Goal: Check status: Check status

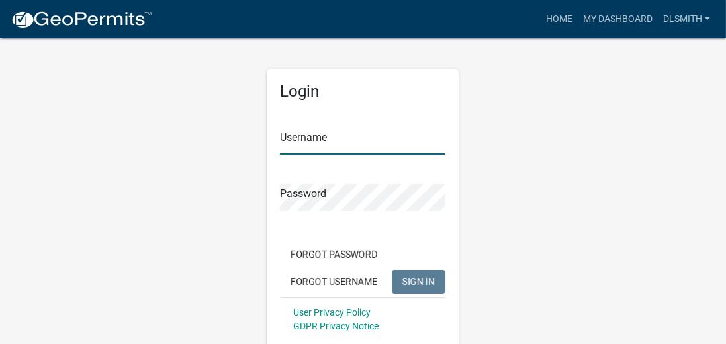
click at [330, 148] on input "Username" at bounding box center [363, 141] width 166 height 27
type input "dlsmith"
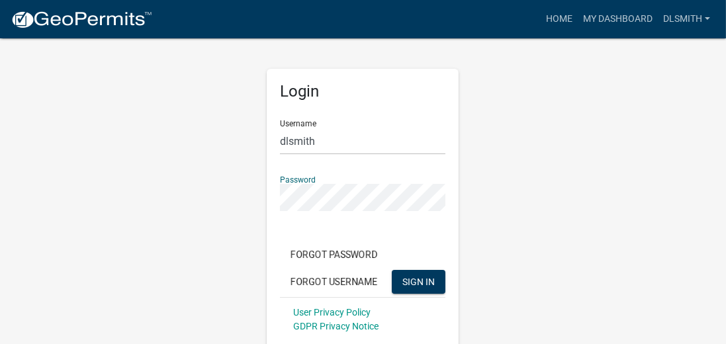
click at [392, 270] on button "SIGN IN" at bounding box center [419, 282] width 54 height 24
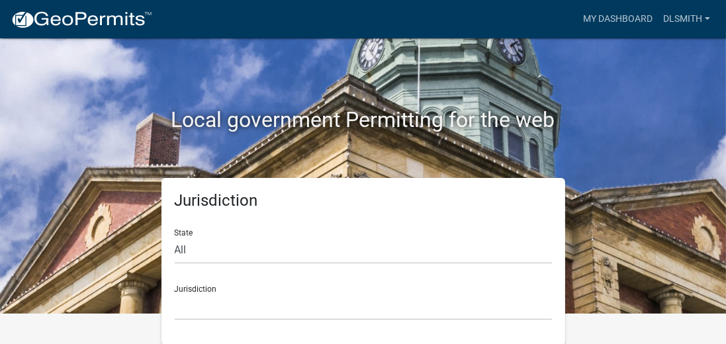
scroll to position [30, 0]
click at [199, 253] on select "All [US_STATE] [US_STATE] [US_STATE] [US_STATE] [US_STATE] [US_STATE] [US_STATE…" at bounding box center [363, 250] width 377 height 27
click at [689, 19] on link "Dlsmith" at bounding box center [687, 19] width 58 height 25
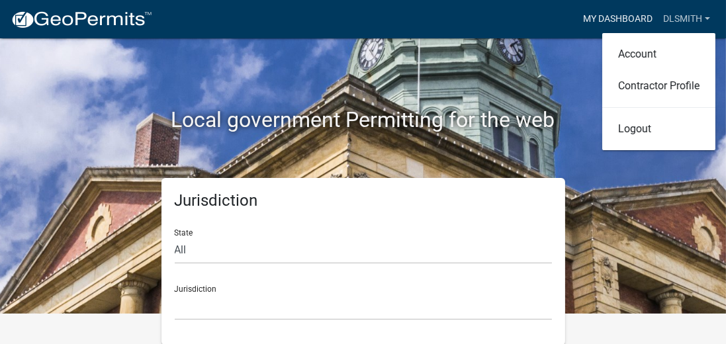
click at [612, 15] on link "My Dashboard" at bounding box center [618, 19] width 80 height 25
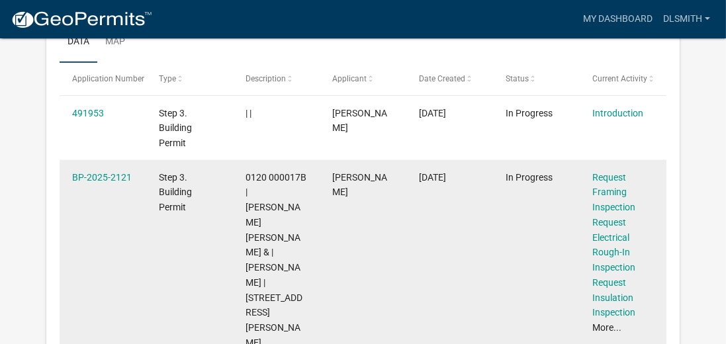
scroll to position [1317, 0]
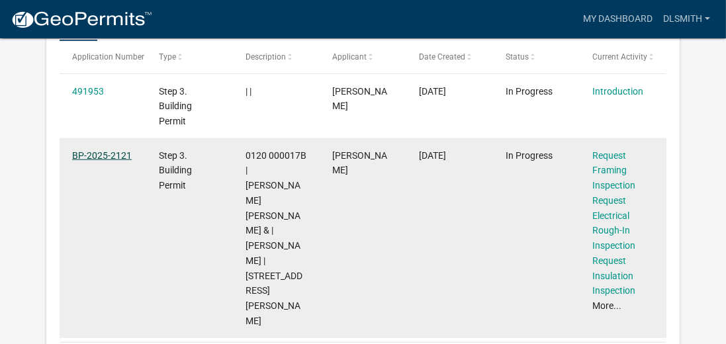
click at [103, 150] on link "BP-2025-2121" at bounding box center [102, 155] width 60 height 11
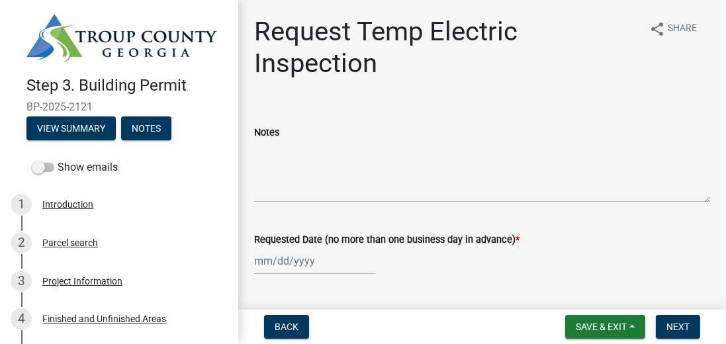
click at [330, 70] on h1 "Request Temp Electric Inspection" at bounding box center [446, 48] width 384 height 64
click at [298, 330] on span "Back" at bounding box center [287, 327] width 24 height 11
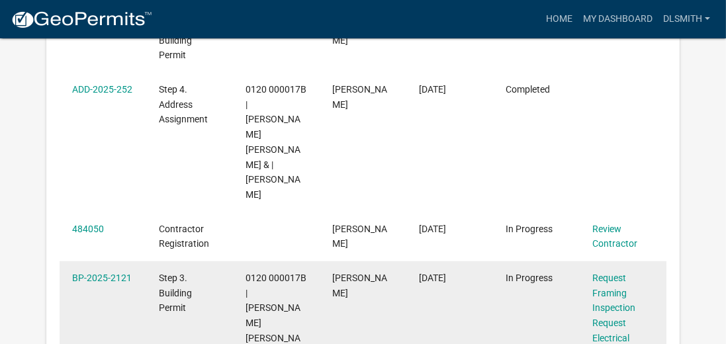
scroll to position [711, 0]
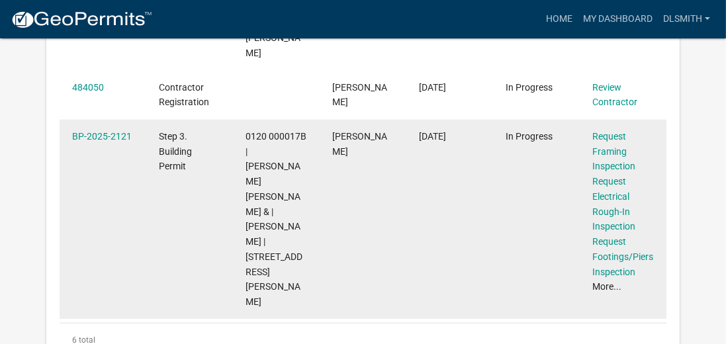
click at [607, 281] on link "More..." at bounding box center [607, 286] width 29 height 11
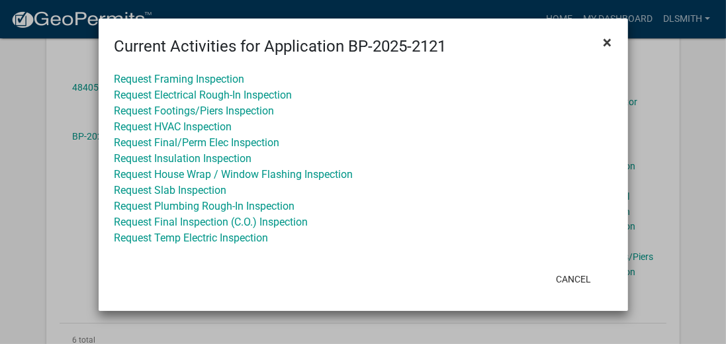
click at [604, 42] on span "×" at bounding box center [608, 42] width 9 height 19
